Goal: Information Seeking & Learning: Check status

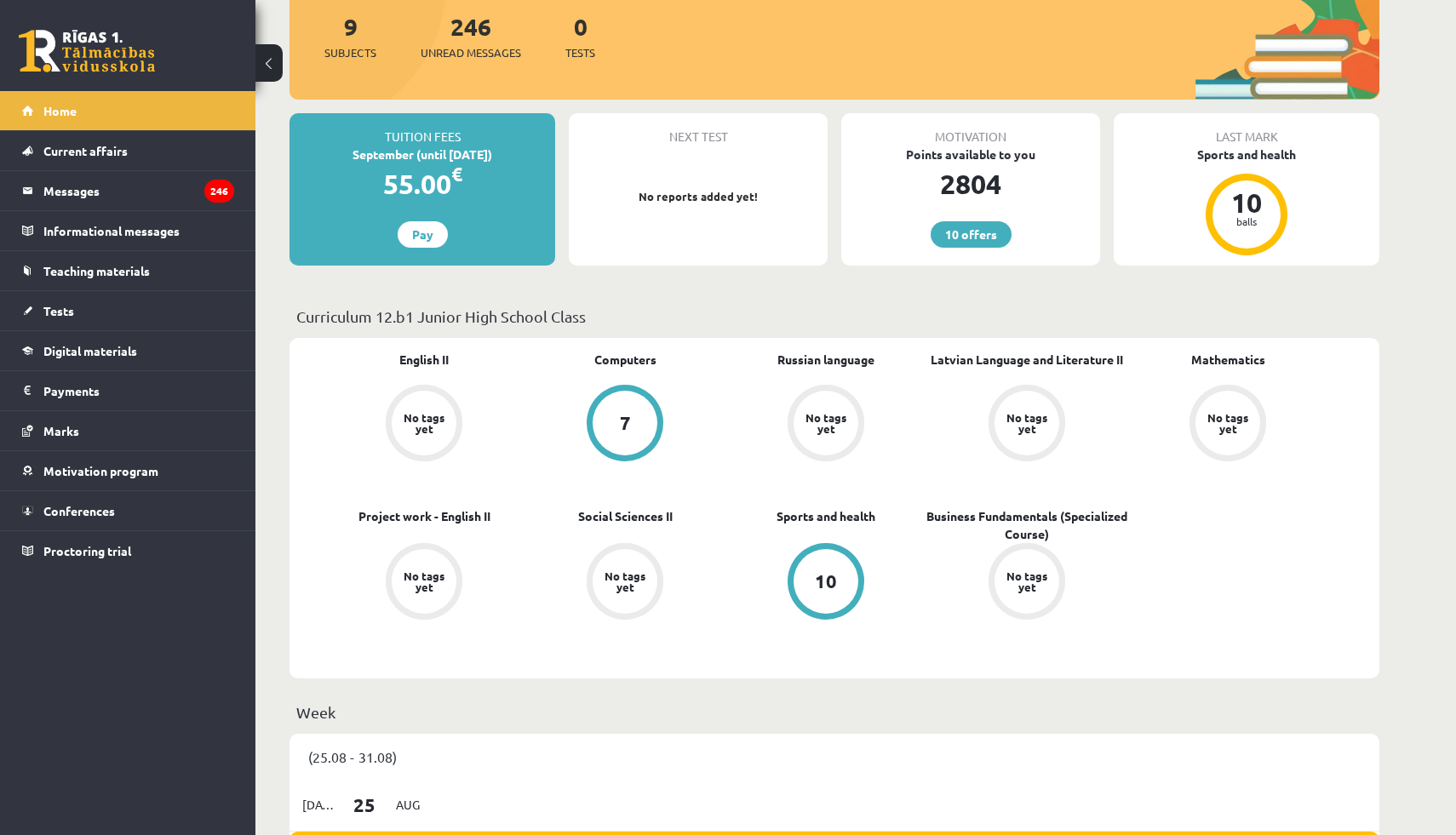
scroll to position [216, 0]
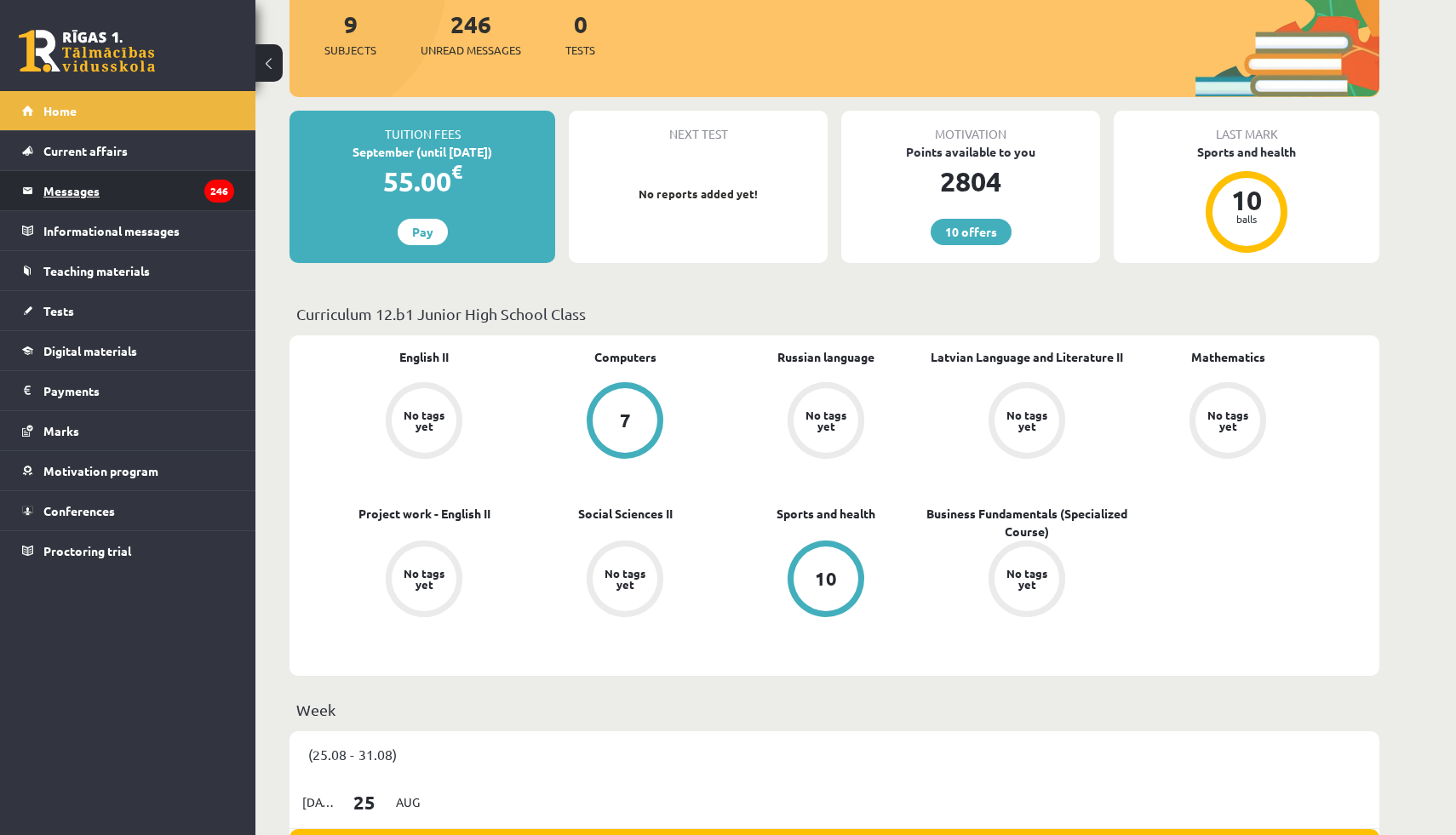
click at [181, 181] on legend "Messages 246" at bounding box center [139, 190] width 190 height 39
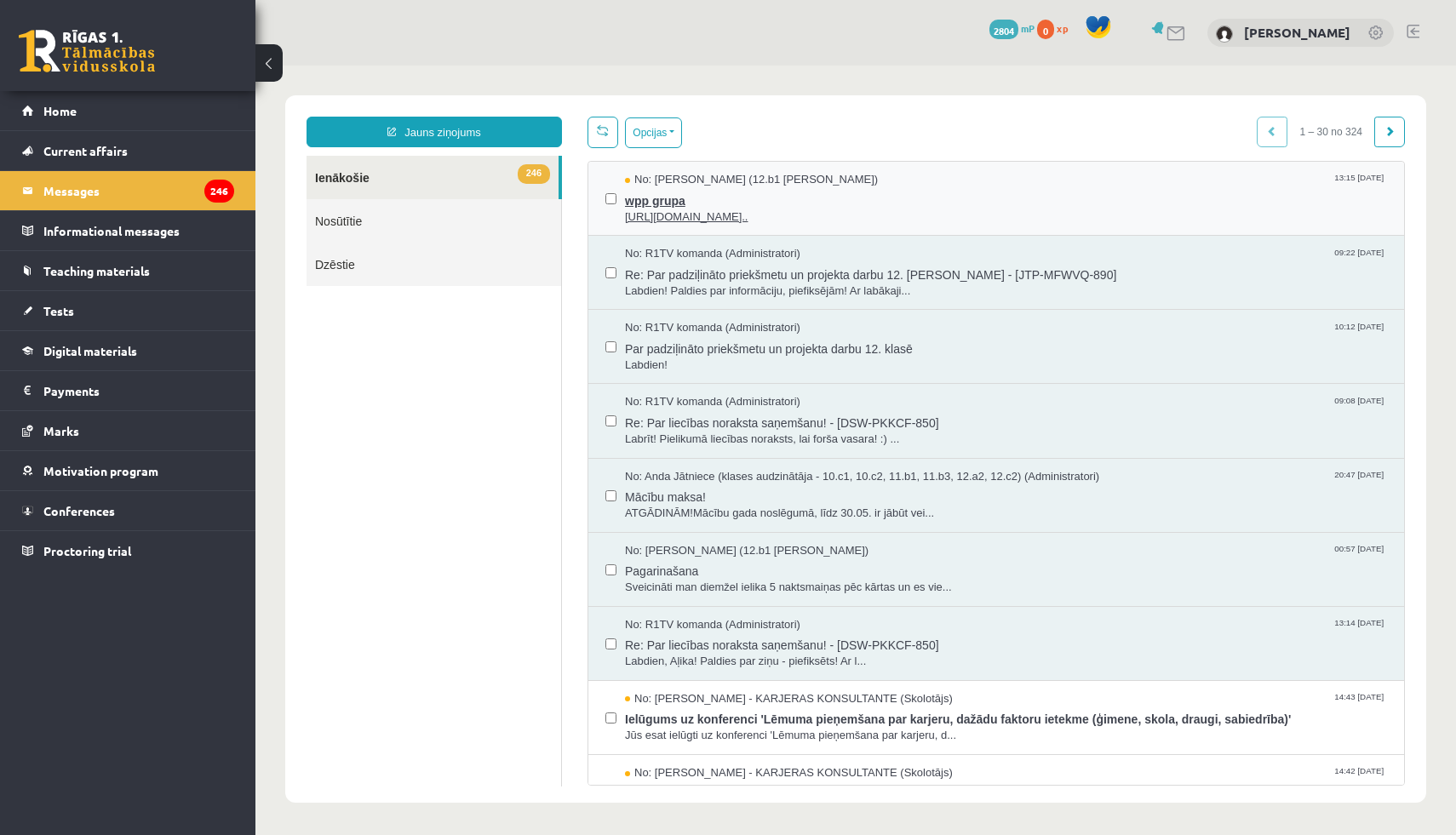
click at [710, 181] on span "No: [PERSON_NAME] (12.b1 [PERSON_NAME])" at bounding box center [751, 179] width 253 height 16
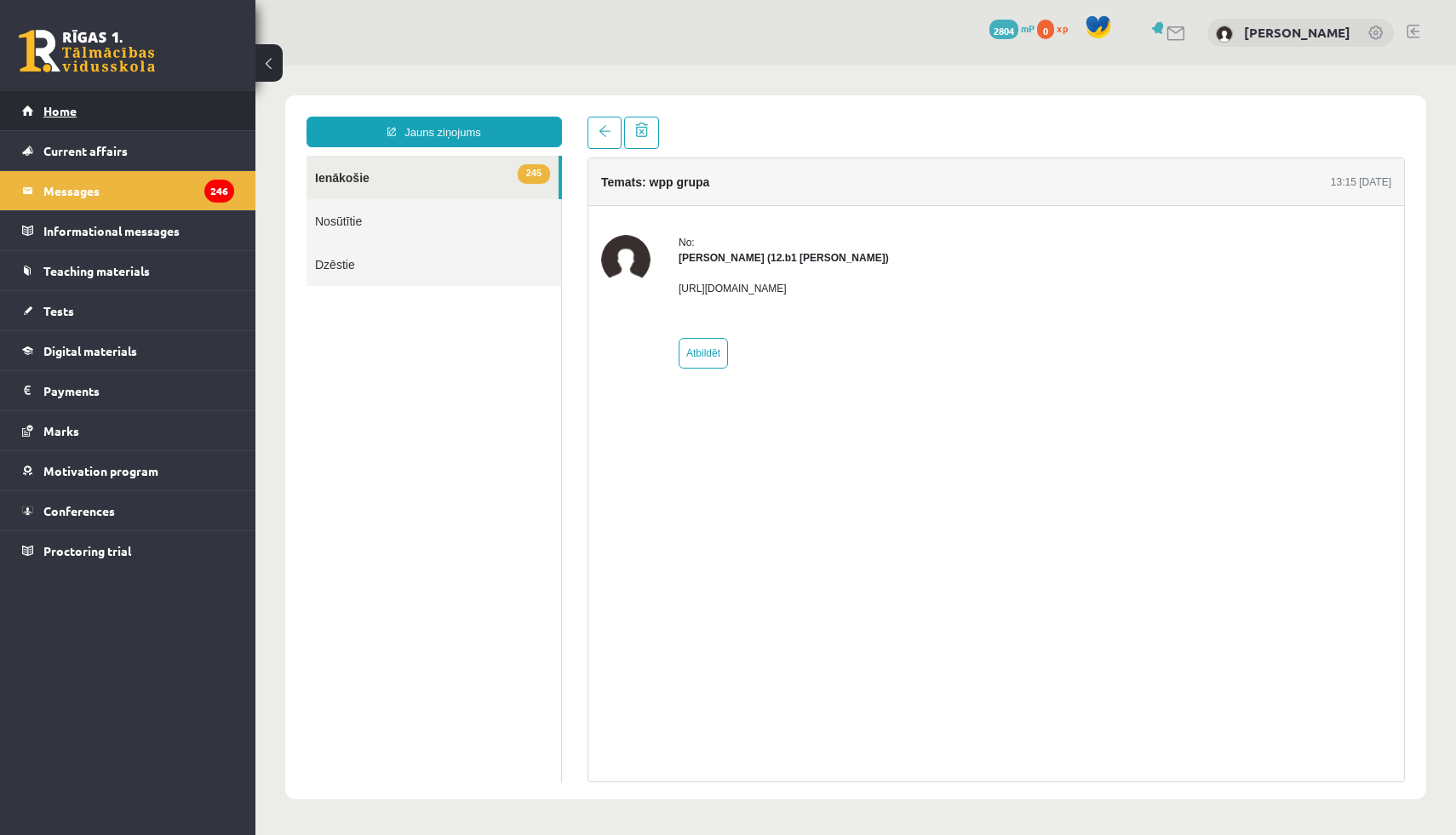
click at [127, 115] on link "Home" at bounding box center [128, 111] width 212 height 39
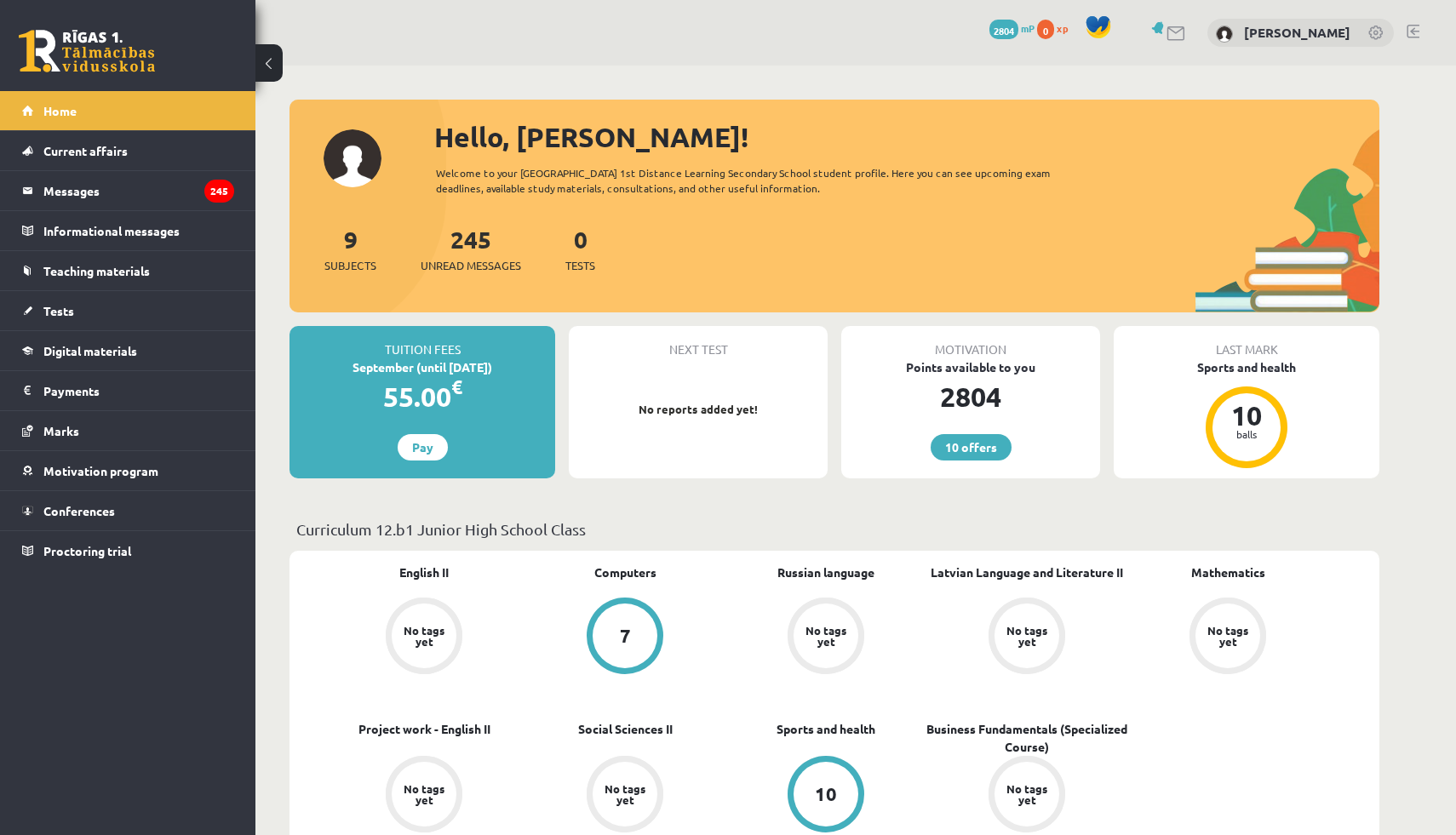
click at [349, 252] on div "9 Subjects" at bounding box center [351, 247] width 52 height 53
click at [352, 236] on font "9" at bounding box center [351, 239] width 14 height 30
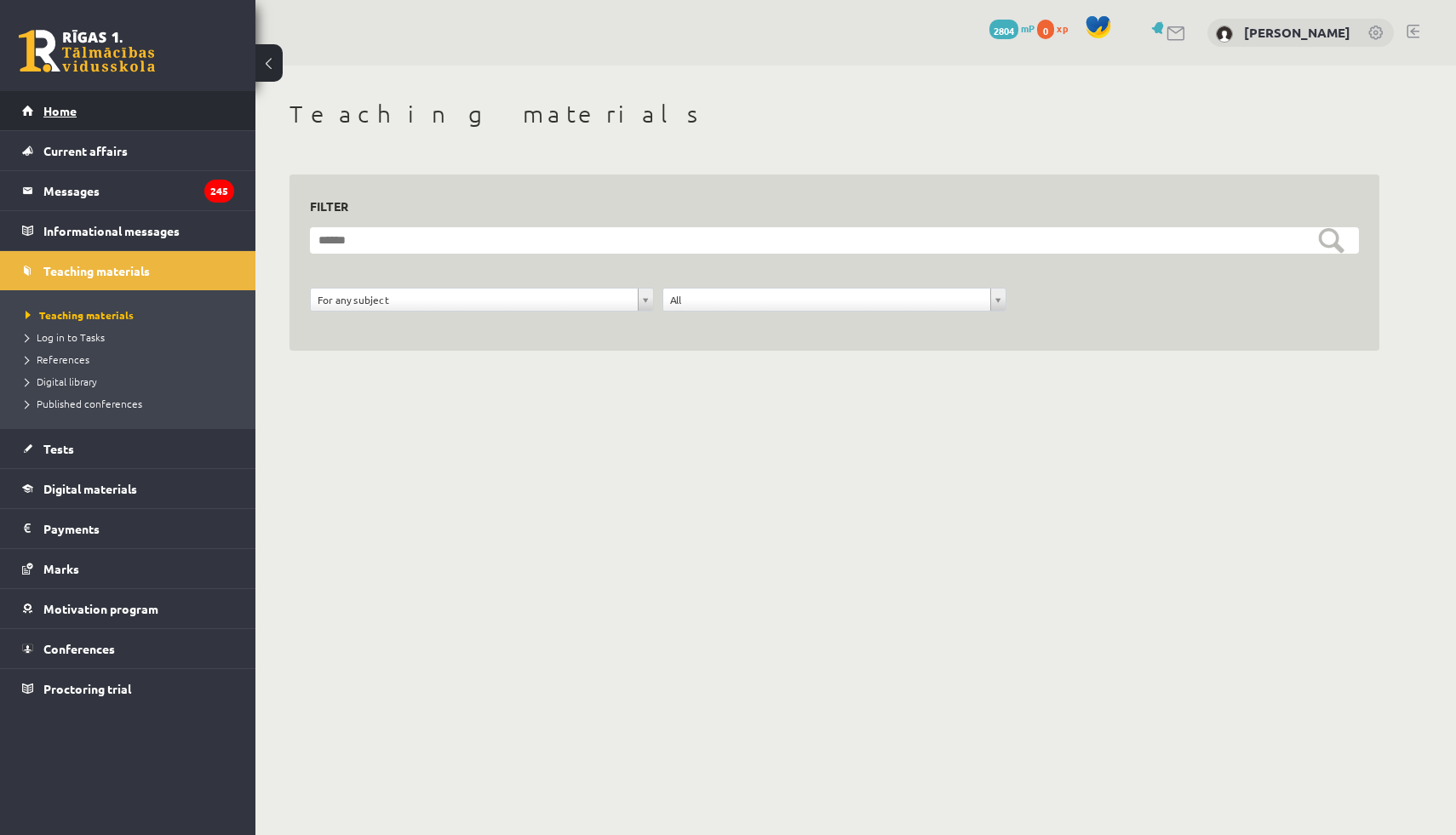
click at [157, 120] on link "Home" at bounding box center [128, 111] width 212 height 39
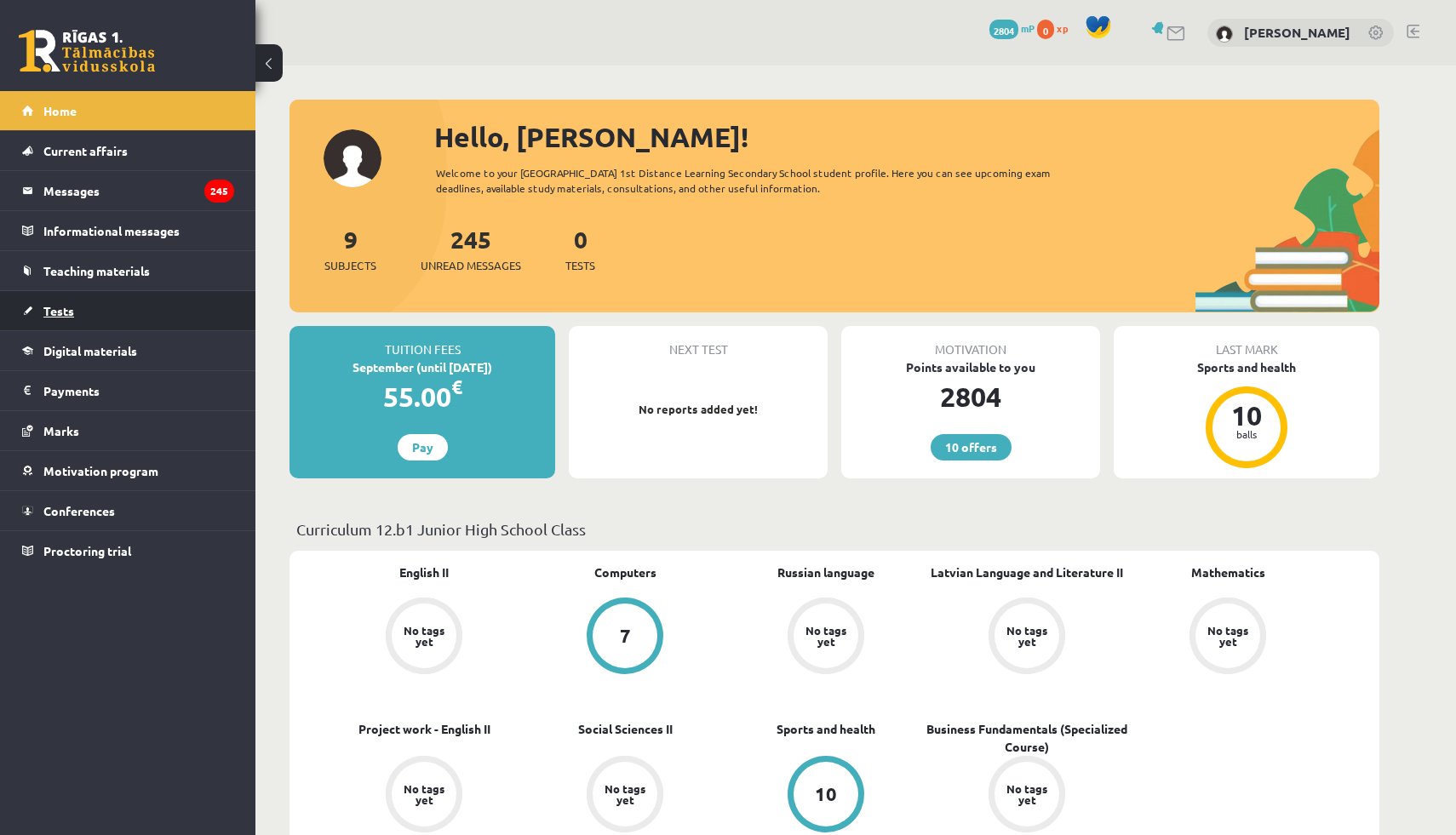
click at [185, 302] on link "Tests" at bounding box center [128, 311] width 212 height 39
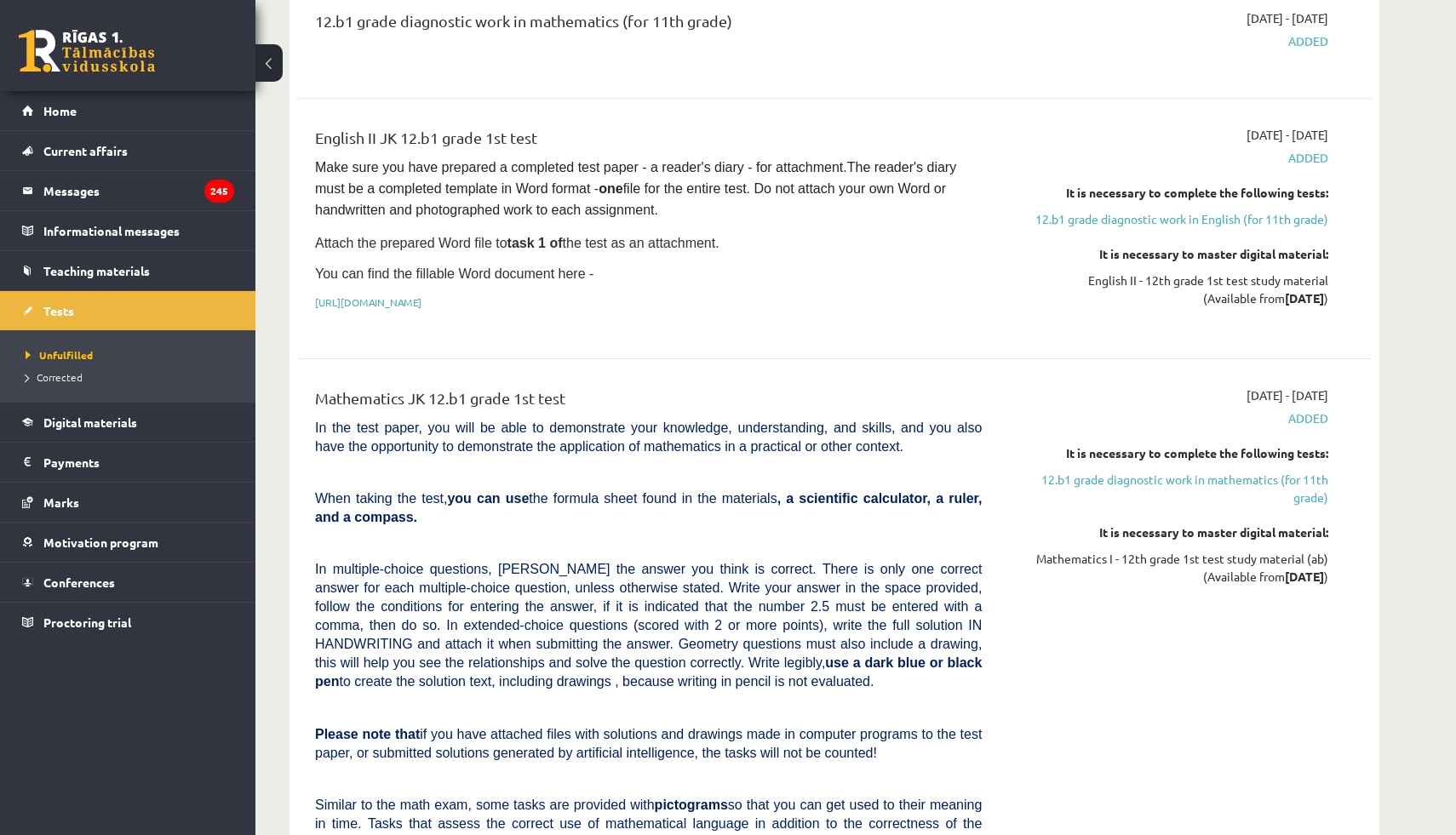
scroll to position [356, 0]
